Goal: Information Seeking & Learning: Learn about a topic

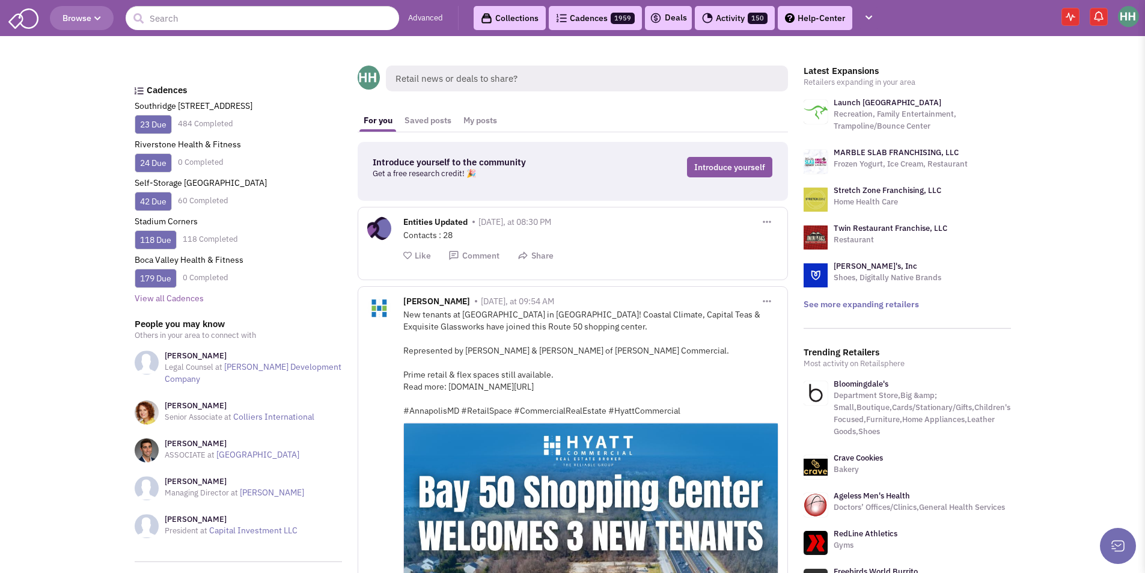
click at [101, 16] on icon "button" at bounding box center [97, 18] width 7 height 7
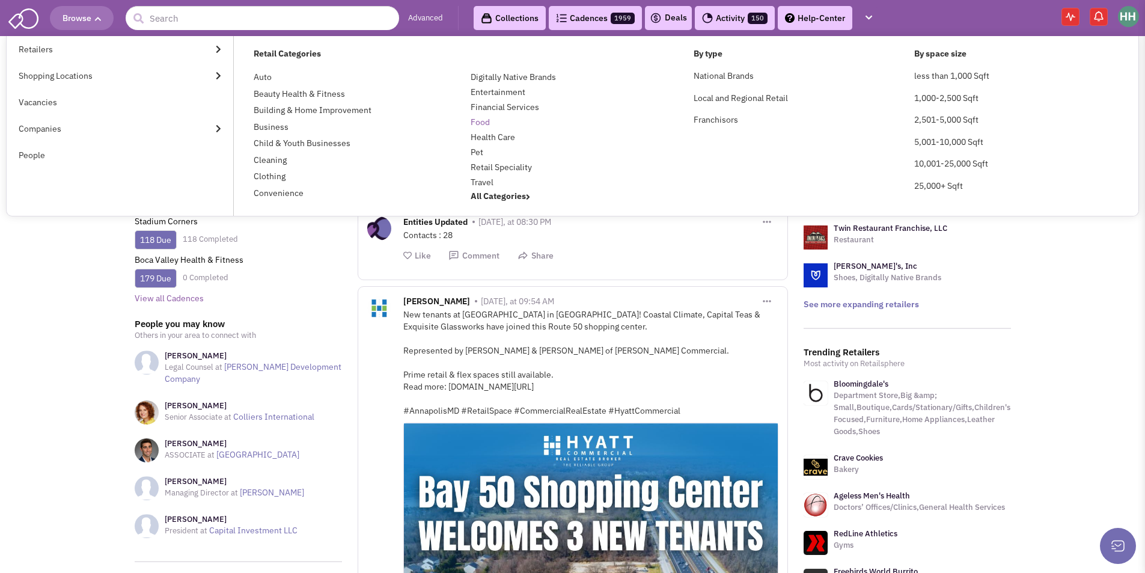
click at [480, 123] on link "Food" at bounding box center [480, 122] width 19 height 11
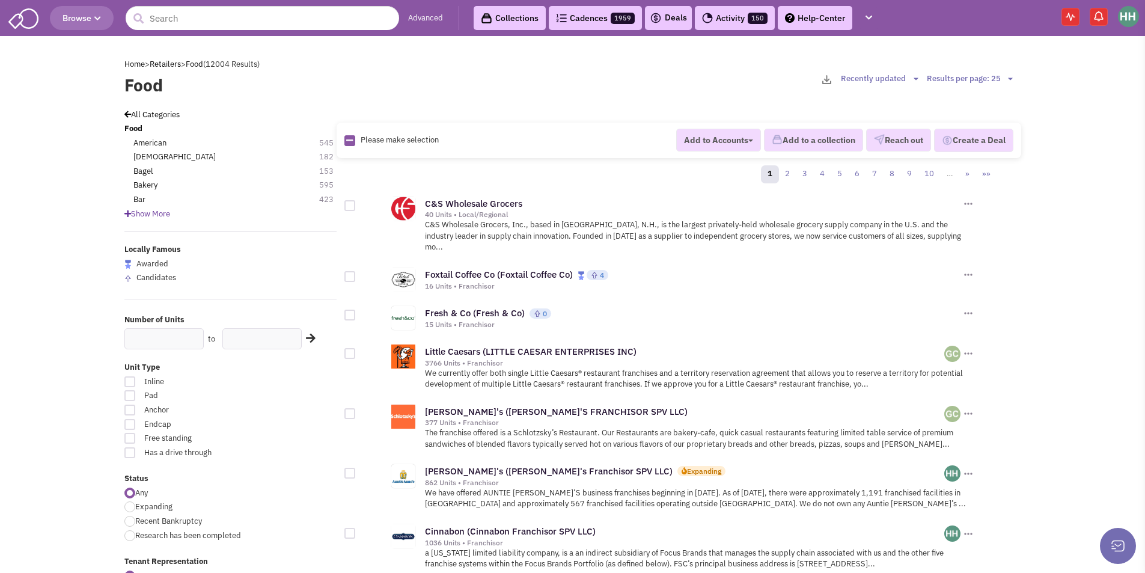
click at [430, 13] on link "Advanced" at bounding box center [425, 18] width 35 height 11
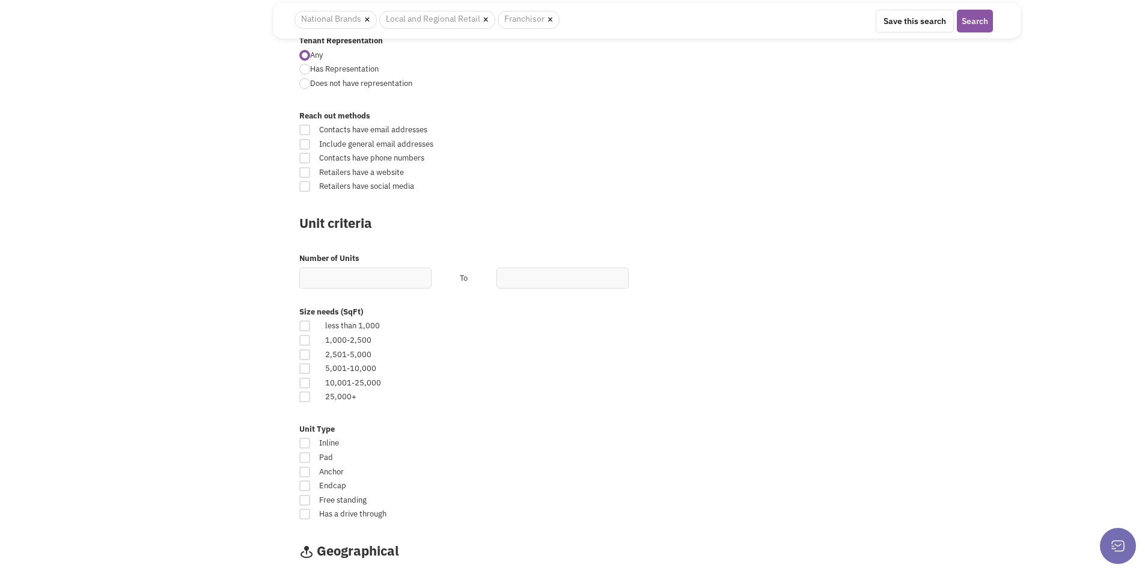
scroll to position [481, 0]
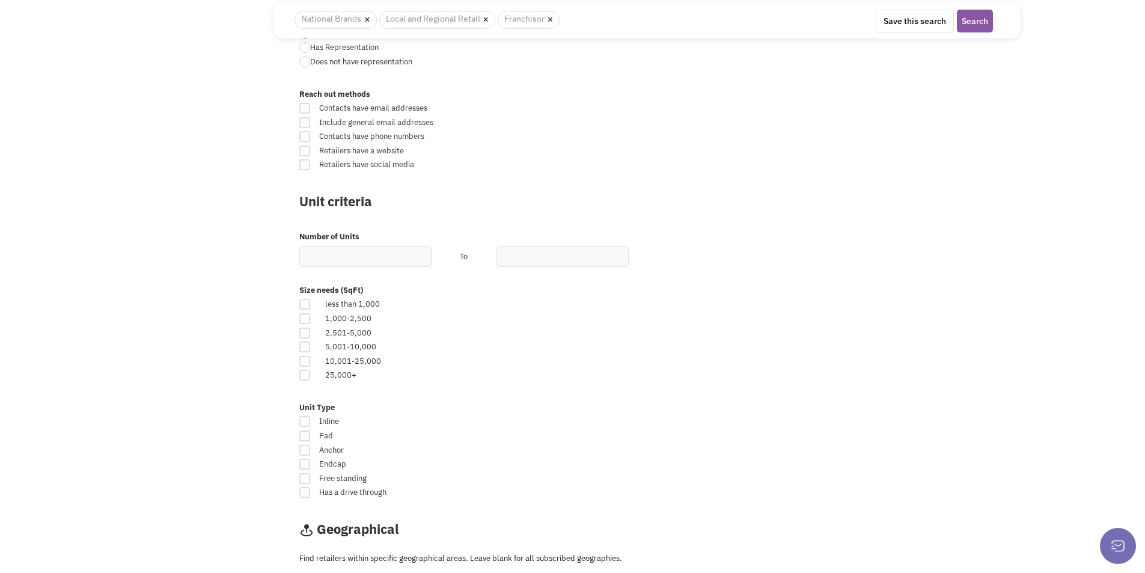
drag, startPoint x: 307, startPoint y: 476, endPoint x: 317, endPoint y: 467, distance: 13.6
click at [307, 474] on div at bounding box center [304, 478] width 11 height 11
click at [687, 476] on input "Free standing" at bounding box center [691, 480] width 8 height 8
checkbox input "true"
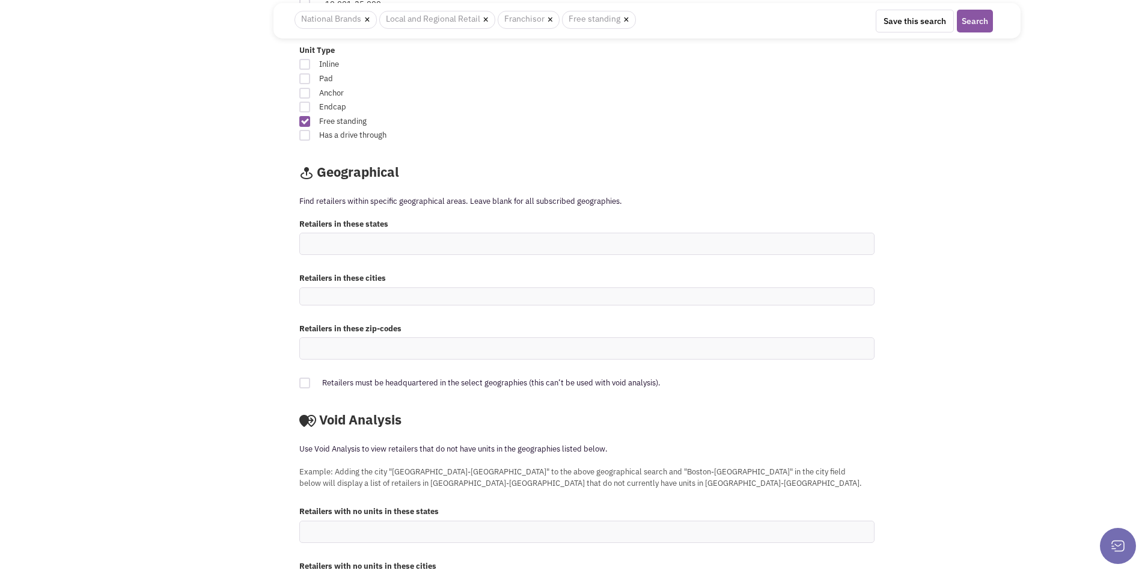
scroll to position [941, 0]
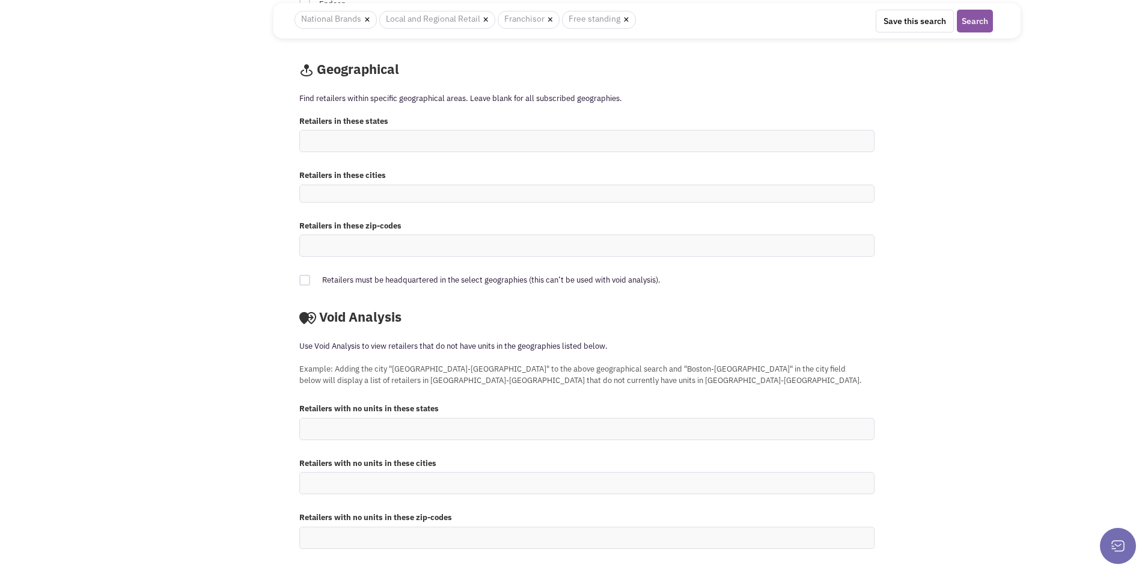
click at [418, 430] on ul at bounding box center [587, 428] width 574 height 21
click at [0, 0] on select at bounding box center [0, 0] width 0 height 0
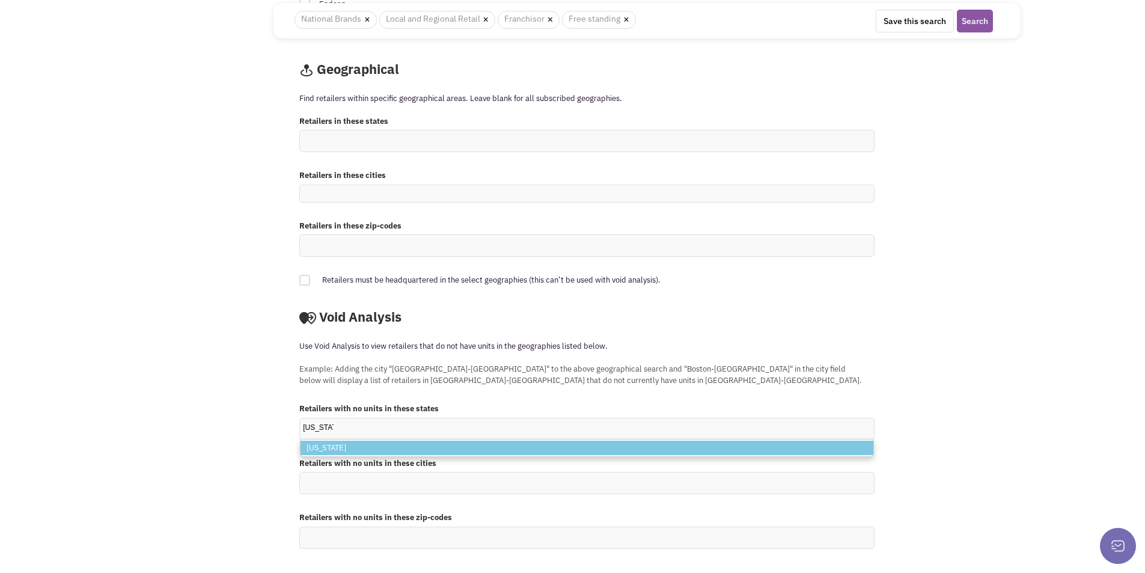
type input "florida"
click at [391, 452] on li "Florida" at bounding box center [587, 448] width 573 height 15
click at [0, 0] on select "florida Florida" at bounding box center [0, 0] width 0 height 0
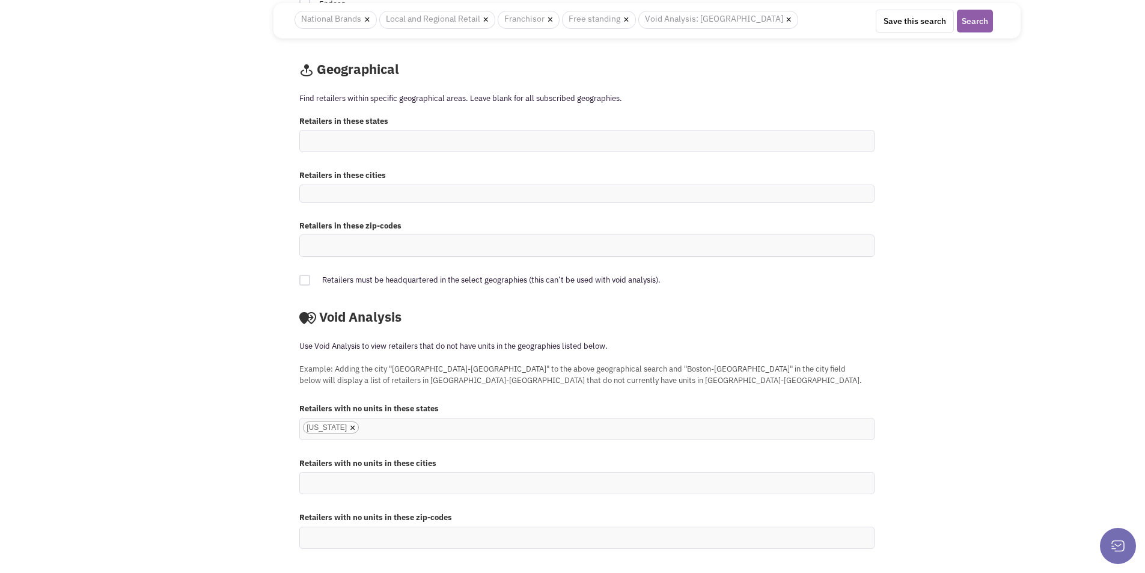
click at [980, 20] on button "Search" at bounding box center [975, 21] width 36 height 23
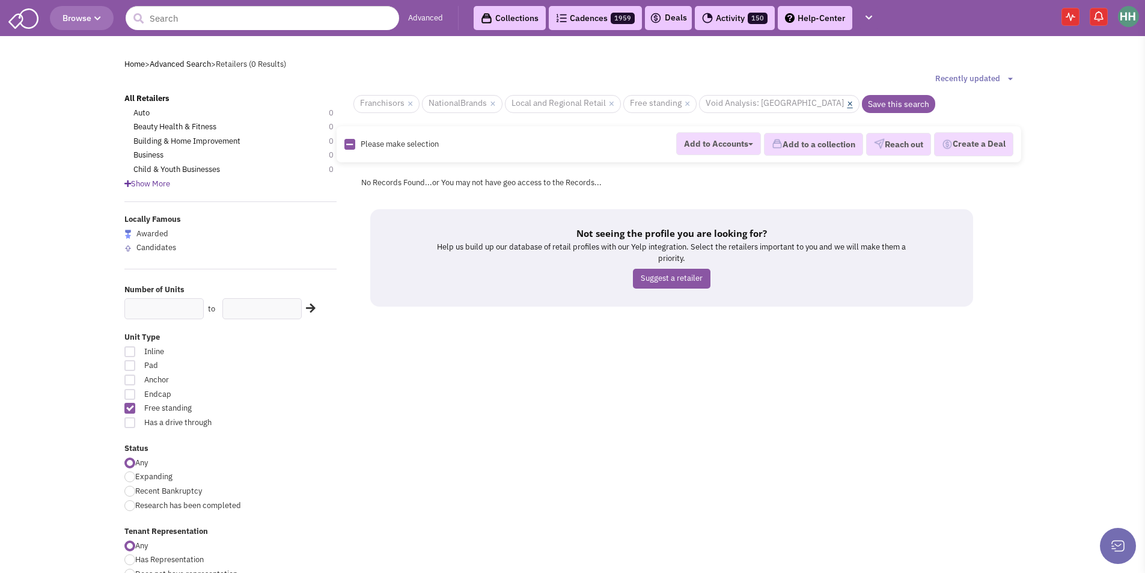
click at [847, 103] on link "×" at bounding box center [849, 104] width 5 height 11
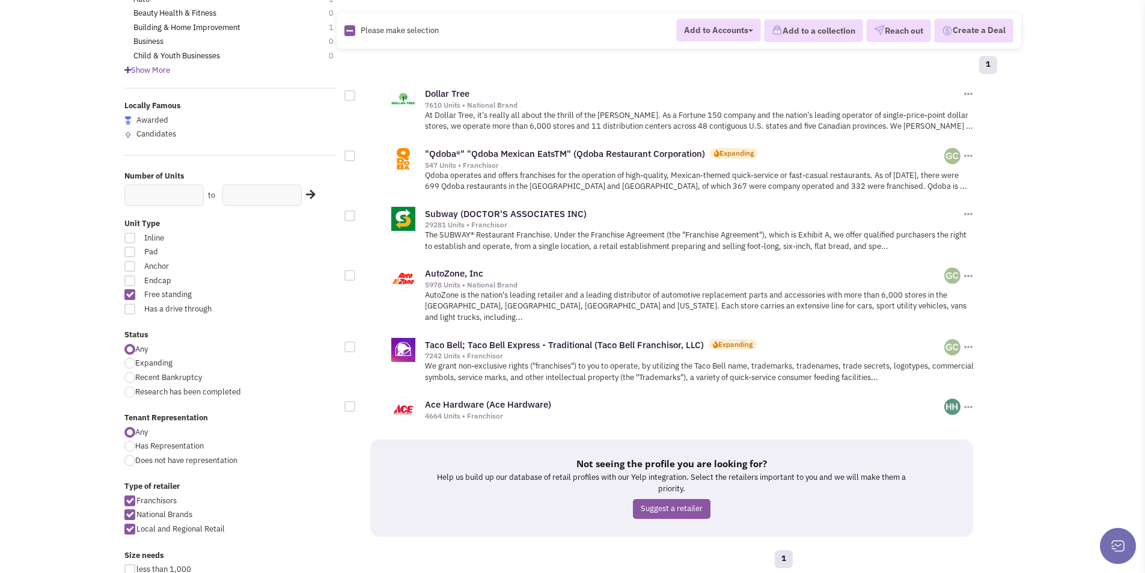
scroll to position [120, 0]
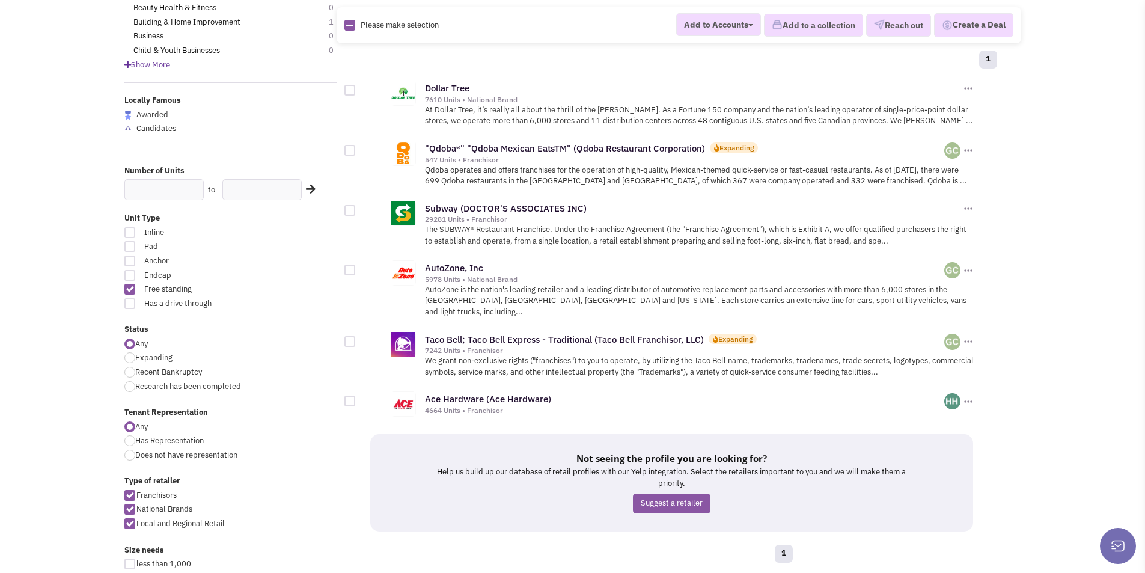
click at [130, 288] on div at bounding box center [129, 289] width 11 height 11
click at [270, 288] on input "Free standing" at bounding box center [274, 290] width 8 height 8
checkbox input "false"
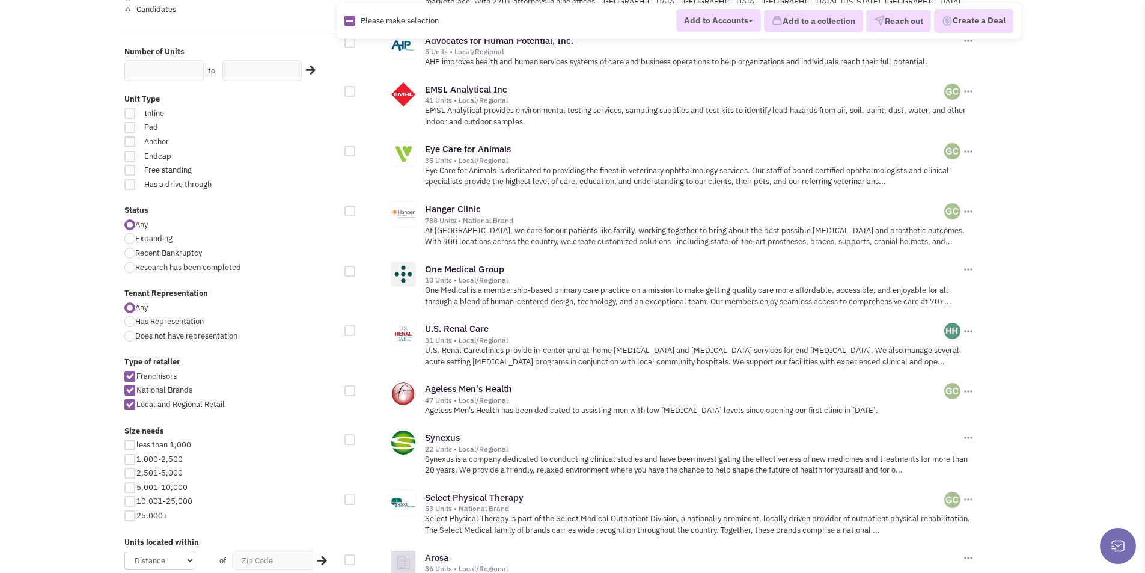
scroll to position [240, 0]
